Goal: Task Accomplishment & Management: Manage account settings

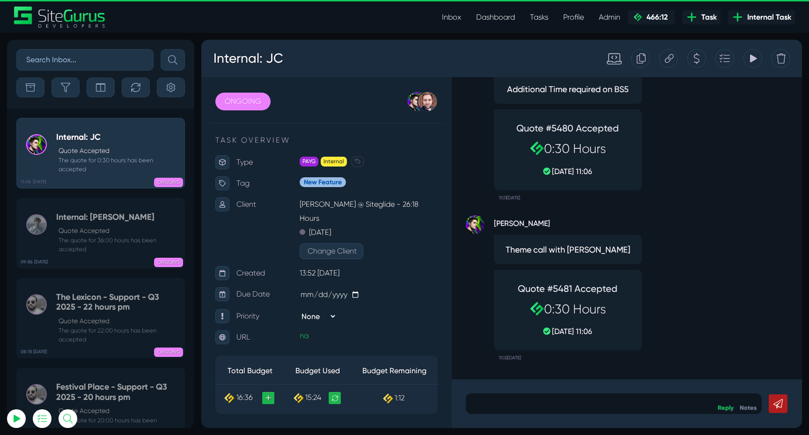
scroll to position [270, 0]
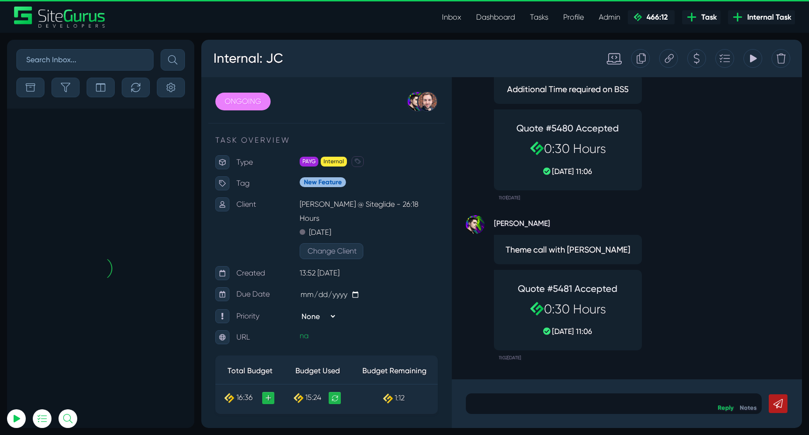
scroll to position [-37324, 0]
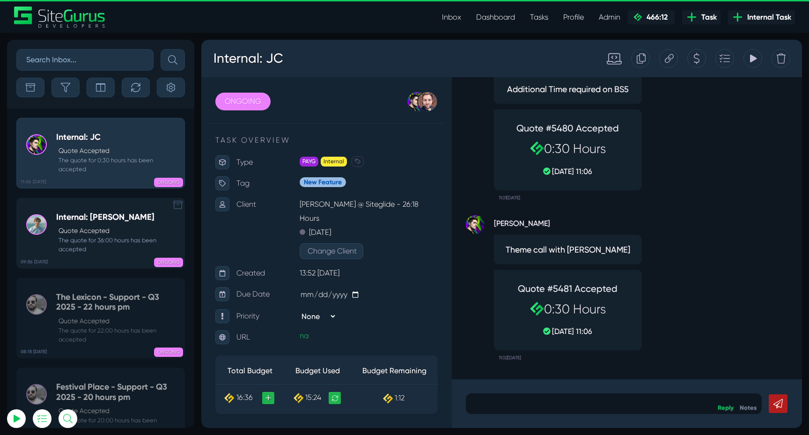
click at [111, 230] on p "Quote Accepted" at bounding box center [118, 231] width 121 height 10
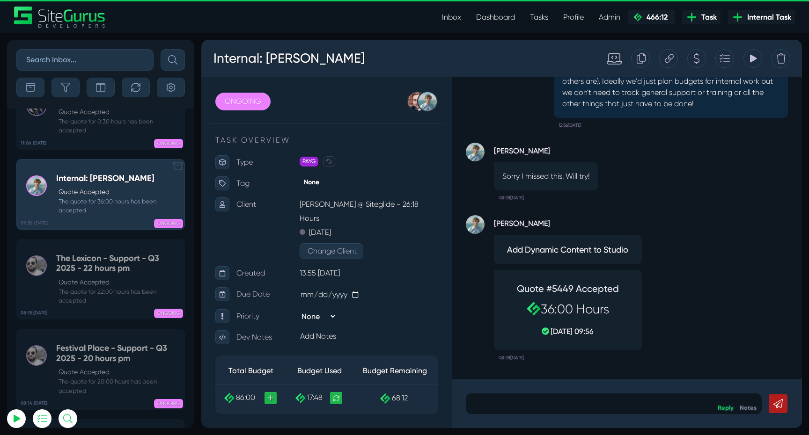
scroll to position [-37324, 0]
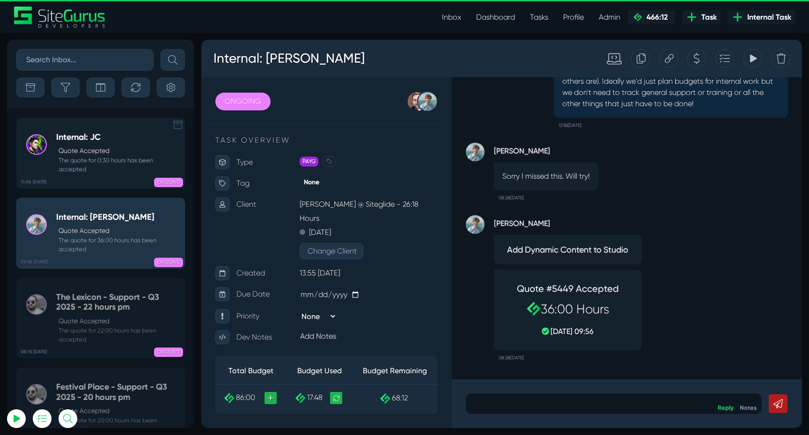
click at [116, 168] on small "The quote for 0:30 hours has been accepted" at bounding box center [118, 165] width 124 height 18
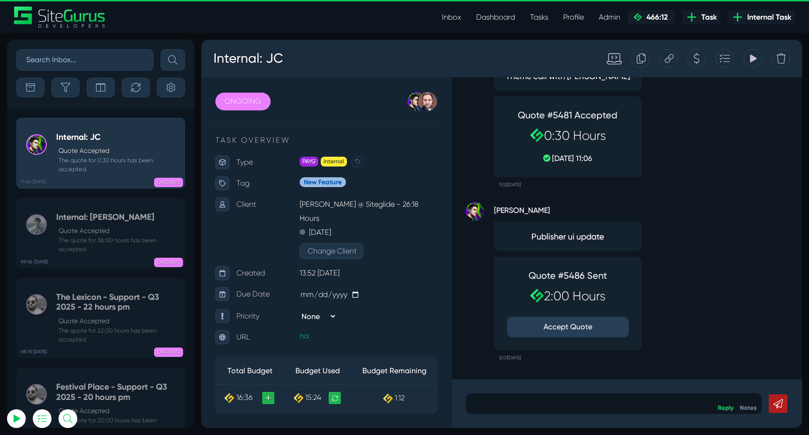
type input "luke@sitegurus.io"
click at [581, 329] on button "Accept Quote" at bounding box center [568, 327] width 122 height 21
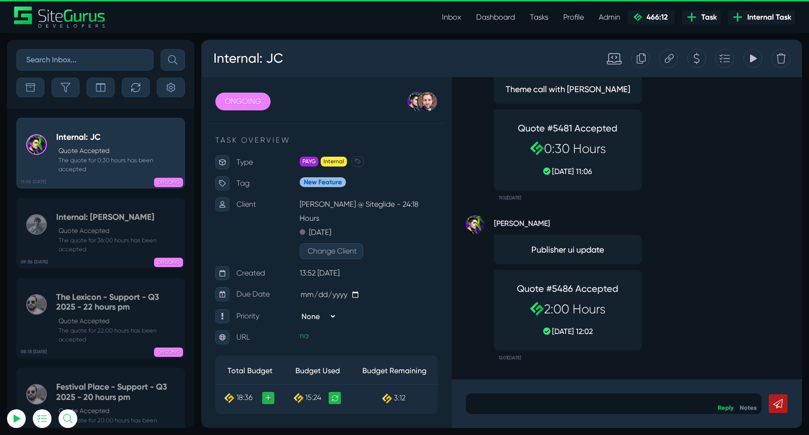
click at [753, 59] on icon at bounding box center [753, 59] width 7 height 8
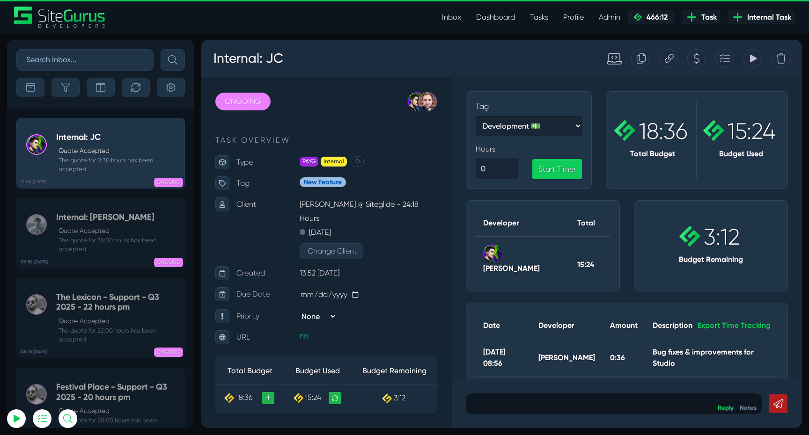
click at [756, 57] on icon at bounding box center [752, 59] width 8 height 18
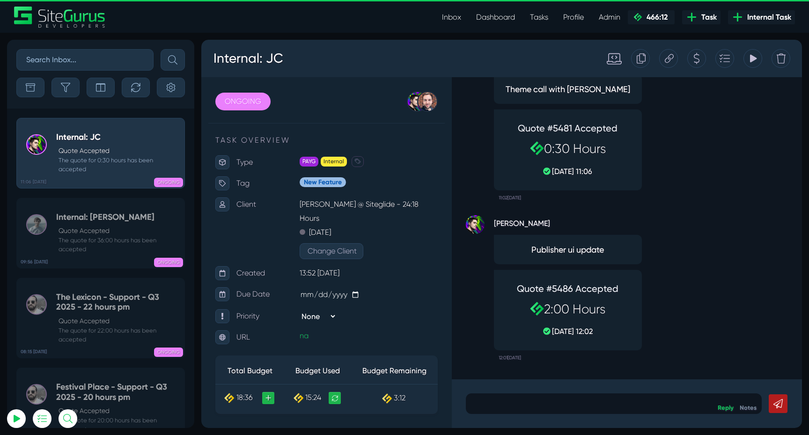
click at [656, 354] on div "Josh Carter Publisher ui update Quote #5486 Accepted 2:00 Hours 08 Sep, 12:02 1…" at bounding box center [627, 285] width 322 height 160
drag, startPoint x: 385, startPoint y: 400, endPoint x: 412, endPoint y: 400, distance: 27.1
click at [411, 400] on td "3:12" at bounding box center [394, 399] width 87 height 28
click at [412, 400] on td "3:12" at bounding box center [394, 399] width 87 height 28
drag, startPoint x: 412, startPoint y: 400, endPoint x: 392, endPoint y: 400, distance: 20.1
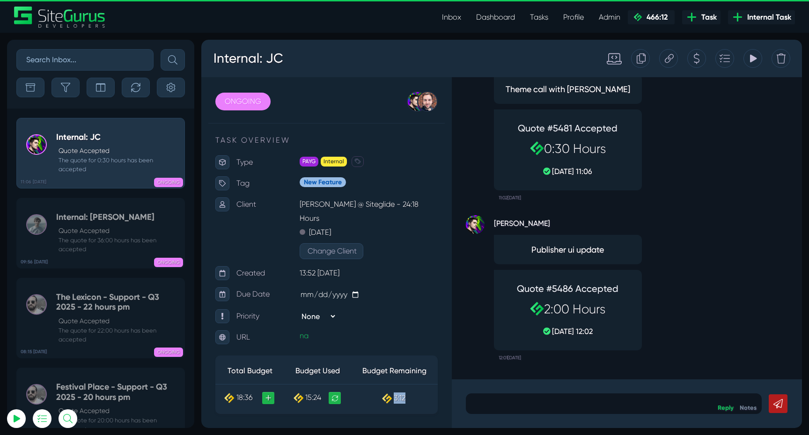
click at [392, 400] on td "3:12" at bounding box center [394, 399] width 87 height 28
click at [410, 401] on td "3:12" at bounding box center [394, 399] width 87 height 28
drag, startPoint x: 410, startPoint y: 401, endPoint x: 379, endPoint y: 401, distance: 31.8
click at [379, 401] on td "3:12" at bounding box center [394, 399] width 87 height 28
click at [396, 401] on span "3:12" at bounding box center [400, 398] width 12 height 9
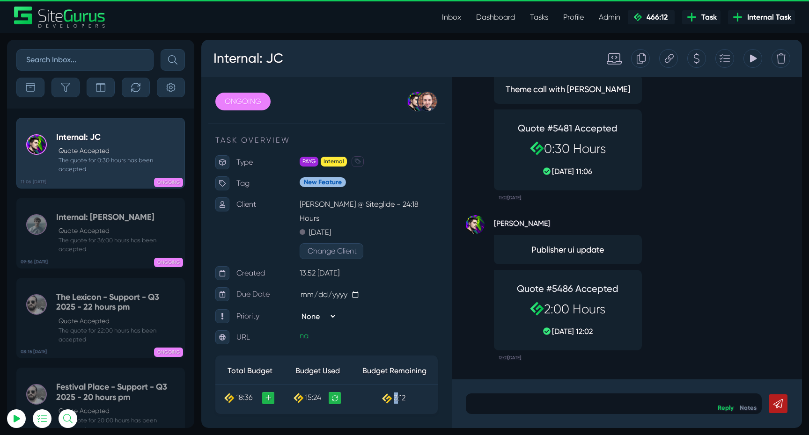
drag, startPoint x: 381, startPoint y: 399, endPoint x: 398, endPoint y: 399, distance: 16.4
click at [398, 399] on td "3:12" at bounding box center [394, 399] width 87 height 28
click at [408, 399] on td "3:12" at bounding box center [394, 399] width 87 height 28
drag, startPoint x: 404, startPoint y: 401, endPoint x: 395, endPoint y: 401, distance: 8.9
click at [395, 401] on span "3:12" at bounding box center [400, 398] width 12 height 9
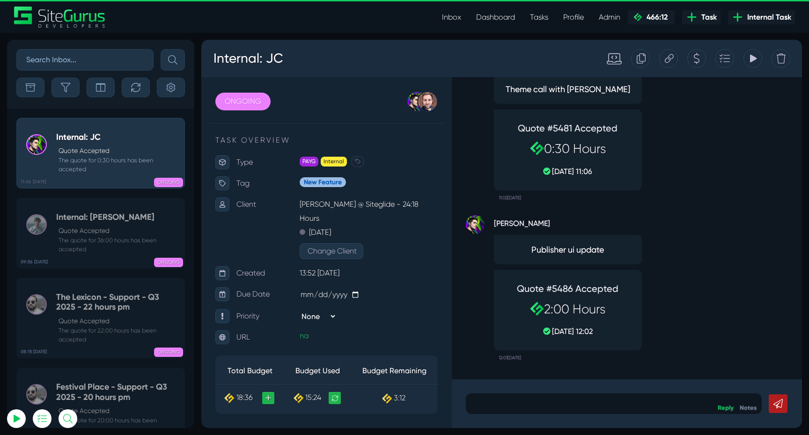
click at [402, 402] on td "3:12" at bounding box center [394, 399] width 87 height 28
drag, startPoint x: 405, startPoint y: 400, endPoint x: 394, endPoint y: 400, distance: 10.8
click at [394, 400] on span "3:12" at bounding box center [400, 398] width 12 height 9
click at [410, 400] on td "3:12" at bounding box center [394, 399] width 87 height 28
click at [694, 293] on div "Josh Carter Publisher ui update Quote #5486 Accepted 2:00 Hours 08 Sep, 12:02 1…" at bounding box center [627, 285] width 322 height 160
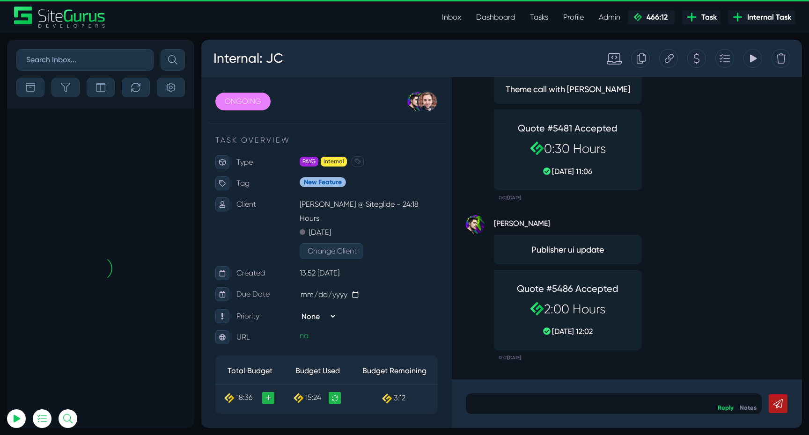
scroll to position [-37324, 0]
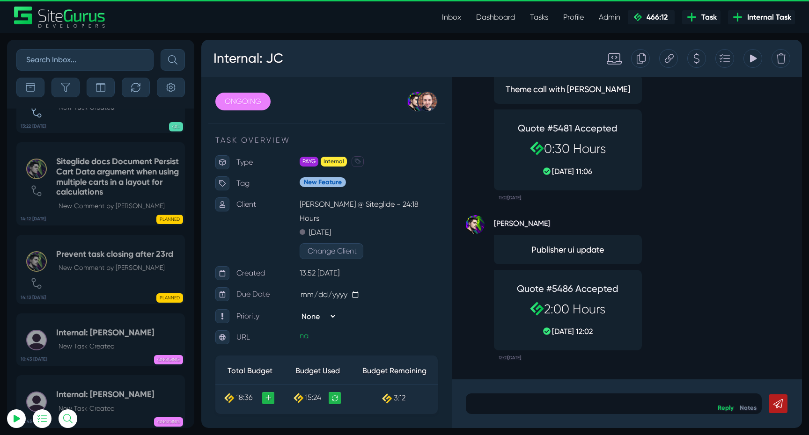
scroll to position [-37324, 0]
